Goal: Task Accomplishment & Management: Use online tool/utility

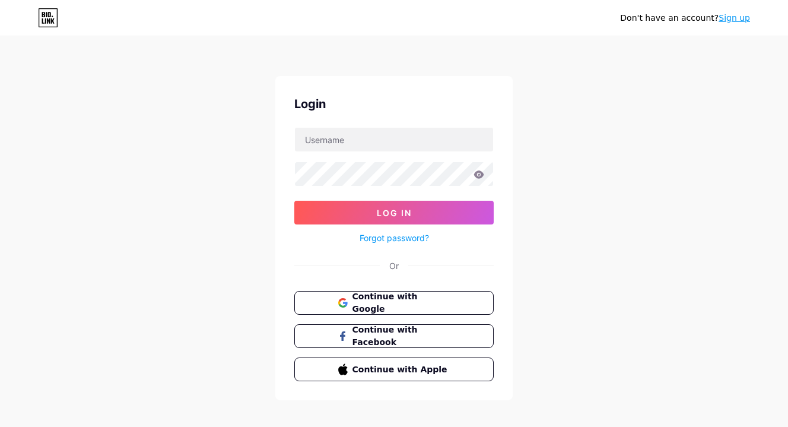
click at [645, 25] on div "Don't have an account? Sign up" at bounding box center [685, 17] width 130 height 19
click at [378, 142] on input "text" at bounding box center [394, 140] width 198 height 24
type input "herbalriot"
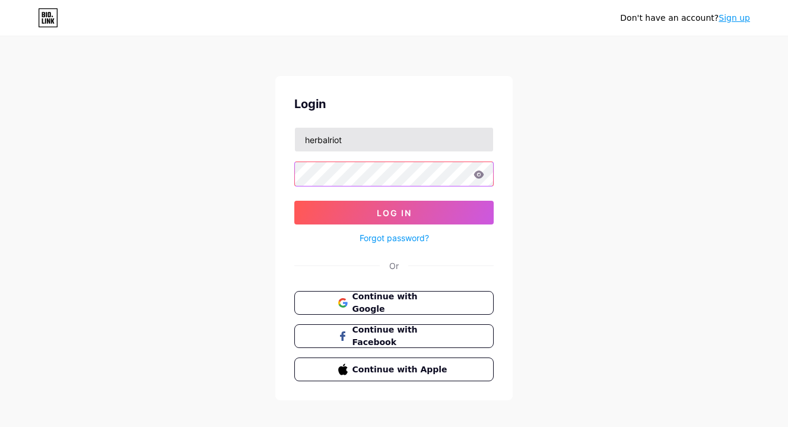
click at [394, 213] on button "Log In" at bounding box center [393, 213] width 199 height 24
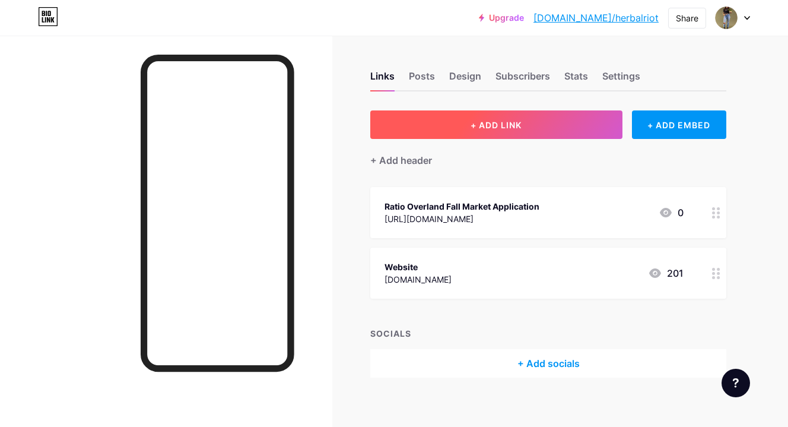
click at [522, 122] on span "+ ADD LINK" at bounding box center [496, 125] width 51 height 10
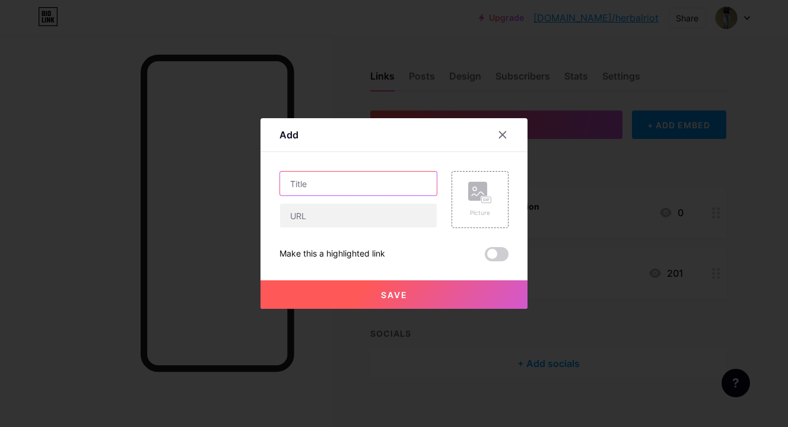
click at [382, 185] on input "text" at bounding box center [358, 184] width 157 height 24
type input "Gold Point 10/30 Market Application"
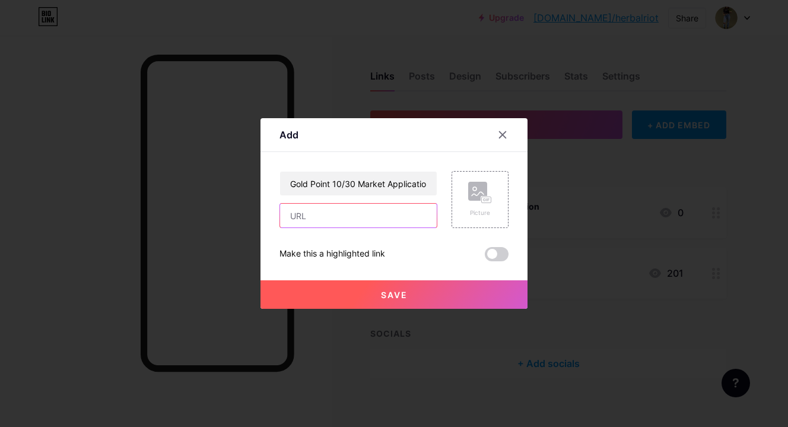
click at [322, 211] on input "text" at bounding box center [358, 216] width 157 height 24
paste input "[URL][DOMAIN_NAME]"
type input "[URL][DOMAIN_NAME]"
click at [346, 298] on button "Save" at bounding box center [394, 294] width 267 height 28
